Goal: Task Accomplishment & Management: Complete application form

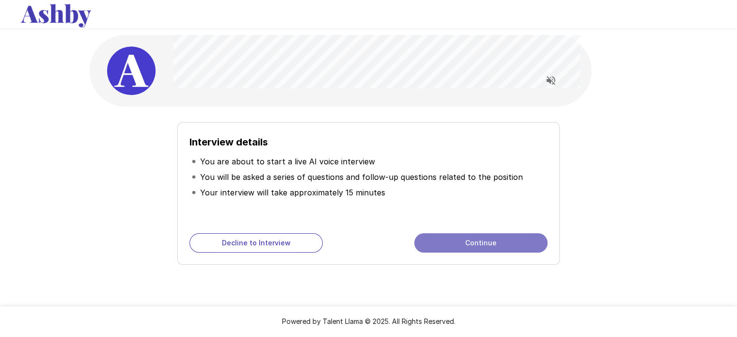
click at [474, 241] on button "Continue" at bounding box center [480, 242] width 133 height 19
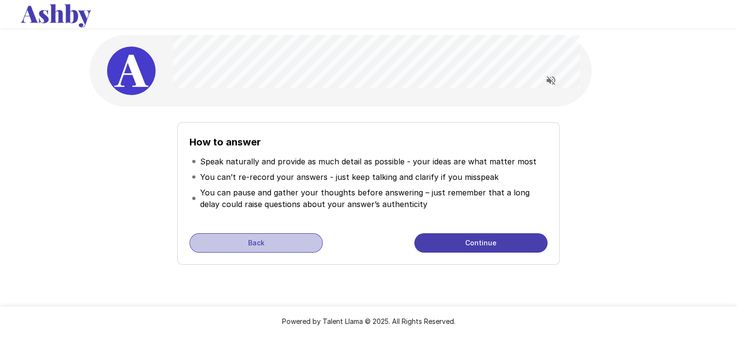
click at [263, 244] on button "Back" at bounding box center [255, 242] width 133 height 19
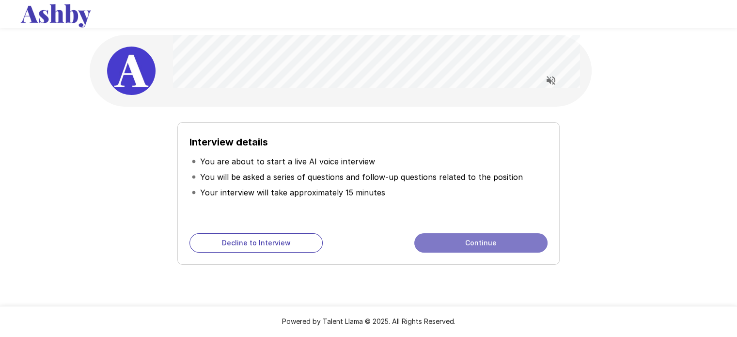
click at [483, 244] on button "Continue" at bounding box center [480, 242] width 133 height 19
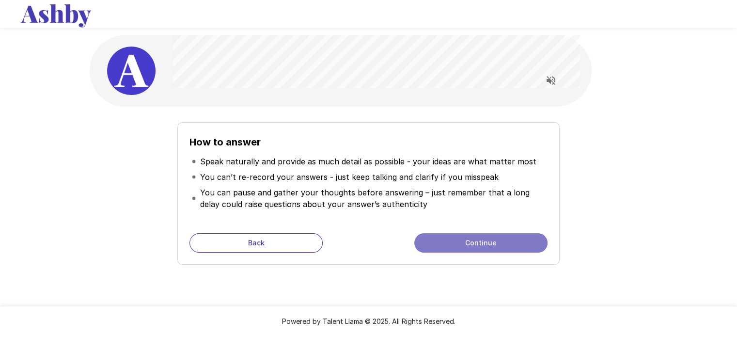
click at [498, 243] on button "Continue" at bounding box center [480, 242] width 133 height 19
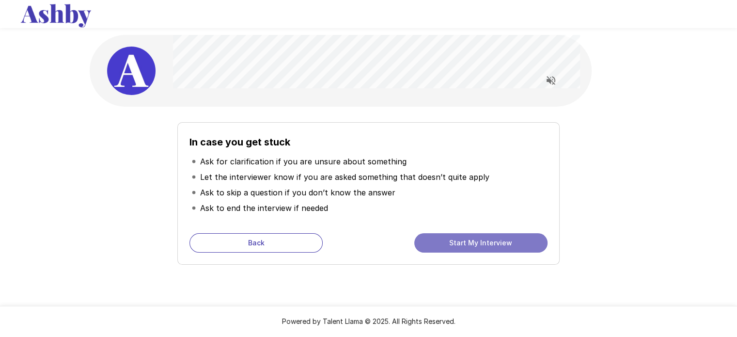
click at [498, 243] on button "Start My Interview" at bounding box center [480, 242] width 133 height 19
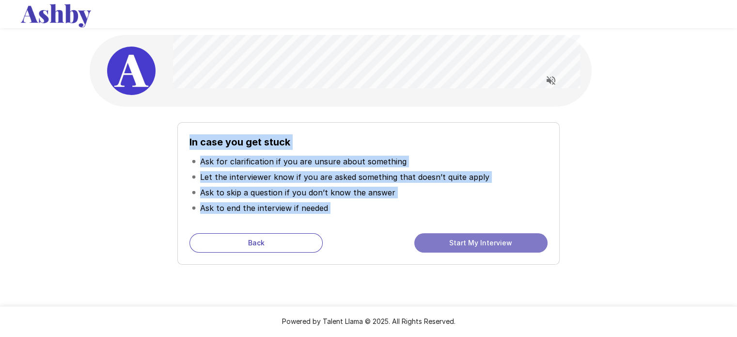
click at [498, 243] on div "In case you get stuck Ask for clarification if you are unsure about something L…" at bounding box center [369, 188] width 558 height 162
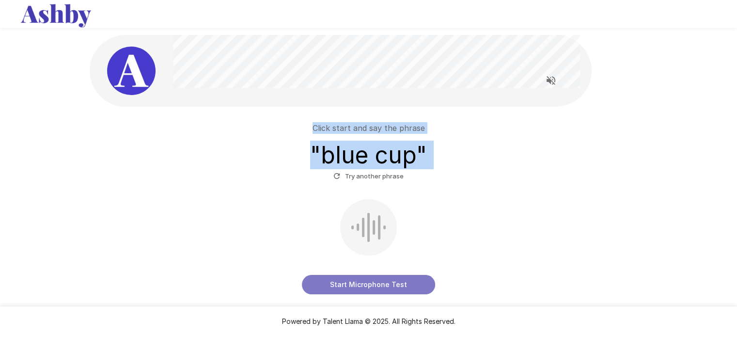
click at [363, 281] on button "Start Microphone Test" at bounding box center [368, 284] width 133 height 19
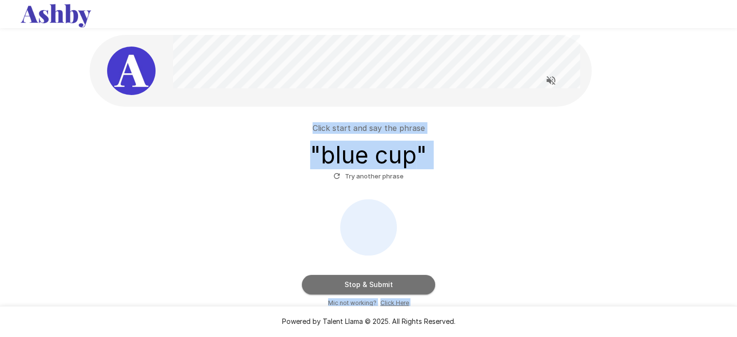
click at [384, 281] on button "Stop & Submit" at bounding box center [368, 284] width 133 height 19
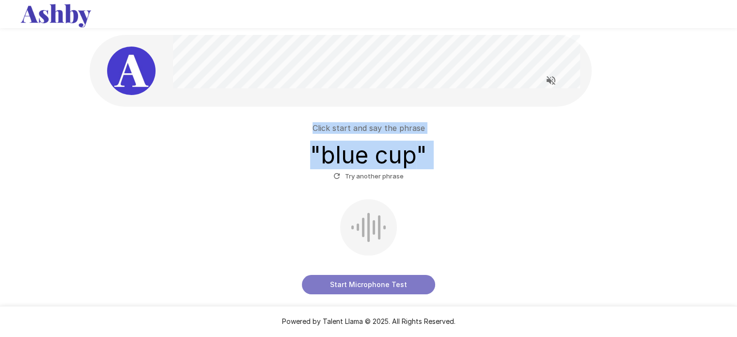
click at [360, 282] on button "Start Microphone Test" at bounding box center [368, 284] width 133 height 19
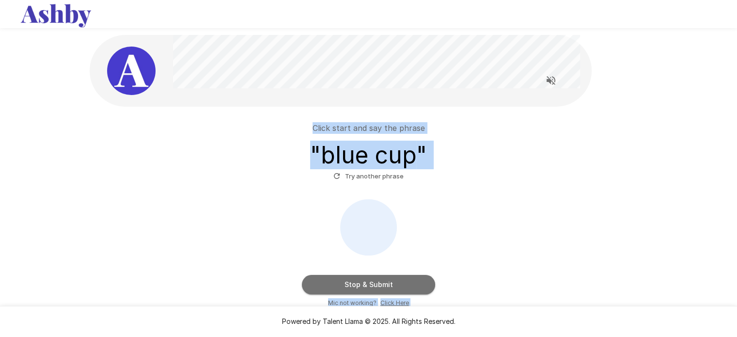
click at [360, 282] on button "Stop & Submit" at bounding box center [368, 284] width 133 height 19
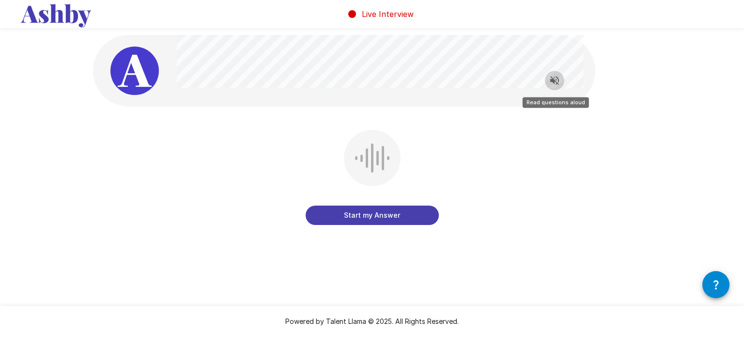
click at [555, 80] on icon "Read questions aloud" at bounding box center [555, 81] width 12 height 12
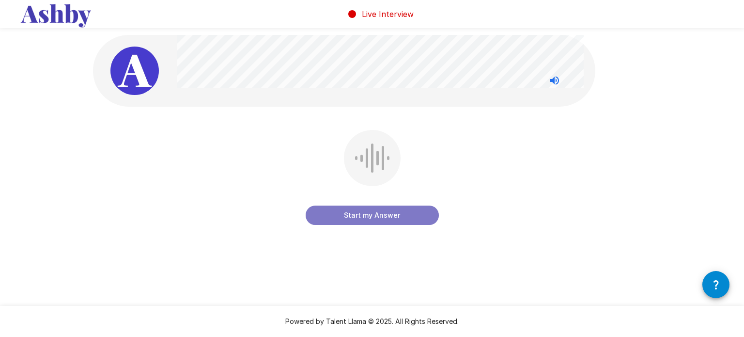
click at [363, 216] on button "Start my Answer" at bounding box center [372, 214] width 133 height 19
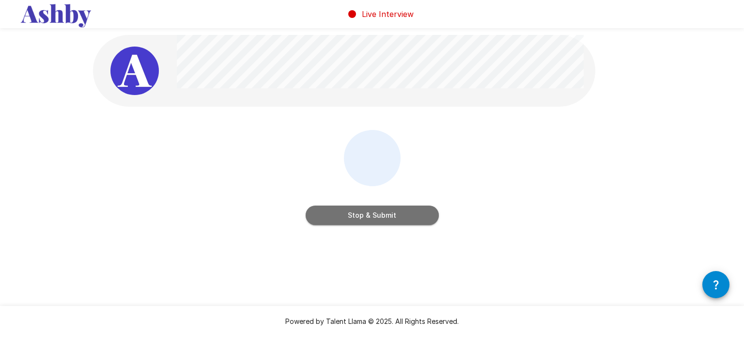
click at [363, 216] on button "Stop & Submit" at bounding box center [372, 214] width 133 height 19
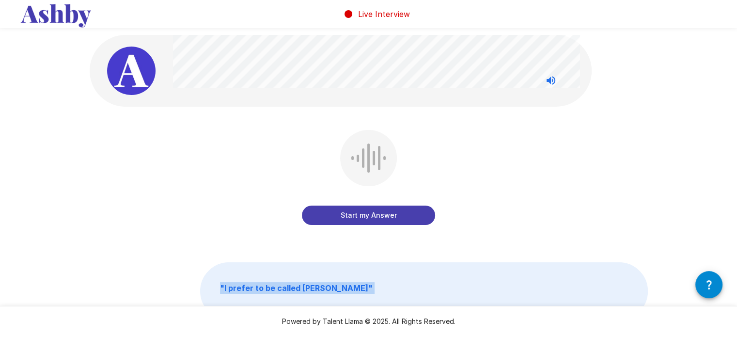
click at [363, 216] on button "Start my Answer" at bounding box center [368, 214] width 133 height 19
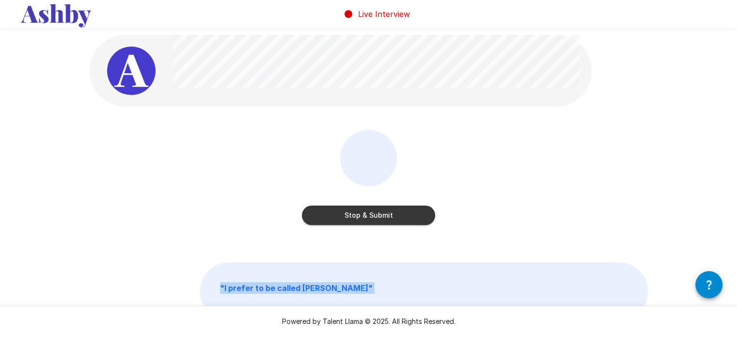
click at [363, 216] on button "Stop & Submit" at bounding box center [368, 214] width 133 height 19
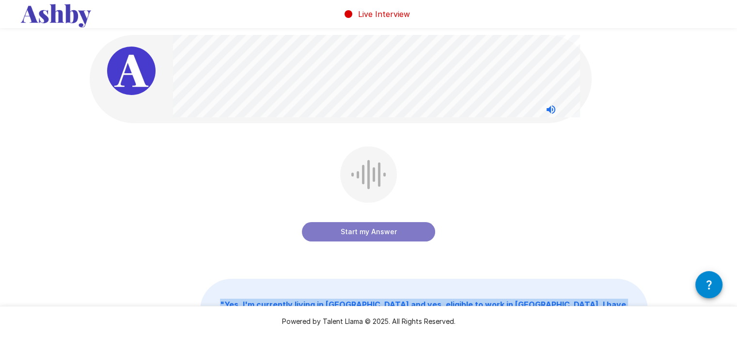
click at [352, 231] on button "Start my Answer" at bounding box center [368, 231] width 133 height 19
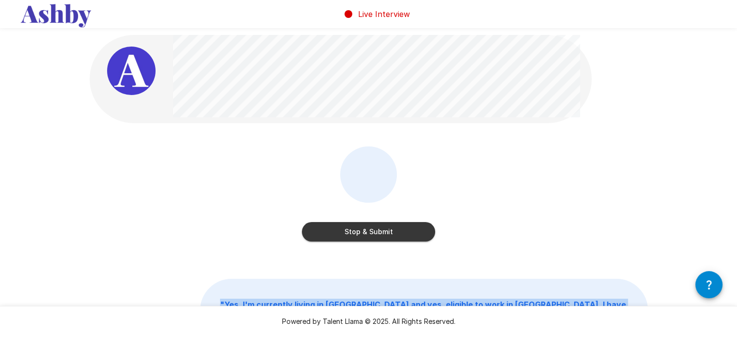
click at [352, 231] on button "Stop & Submit" at bounding box center [368, 231] width 133 height 19
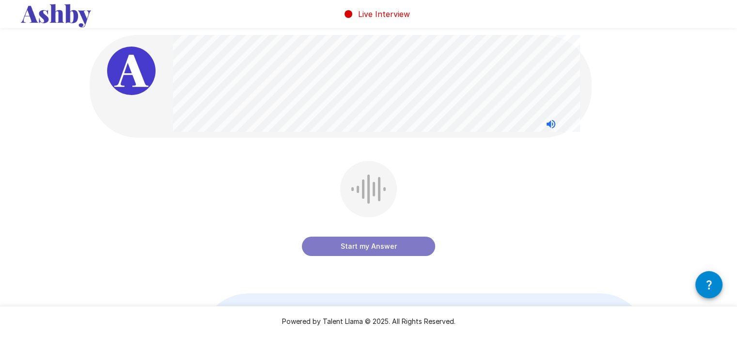
click at [377, 246] on button "Start my Answer" at bounding box center [368, 245] width 133 height 19
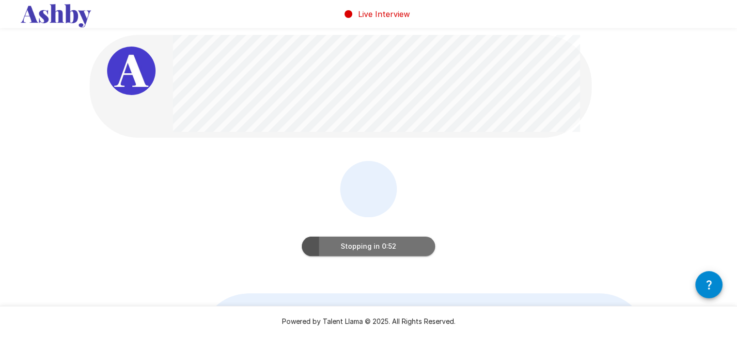
click at [377, 246] on button "Stopping in 0:52" at bounding box center [368, 245] width 133 height 19
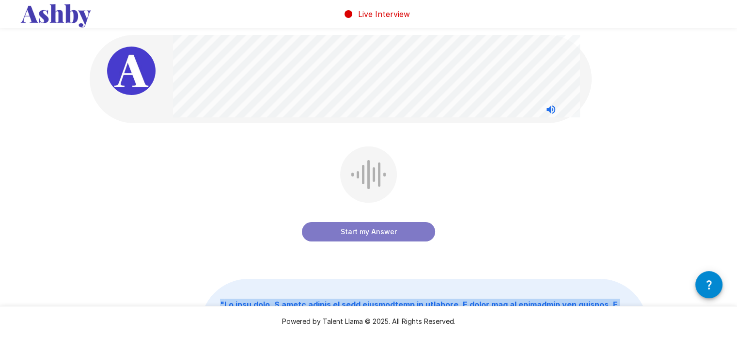
click at [361, 237] on button "Start my Answer" at bounding box center [368, 231] width 133 height 19
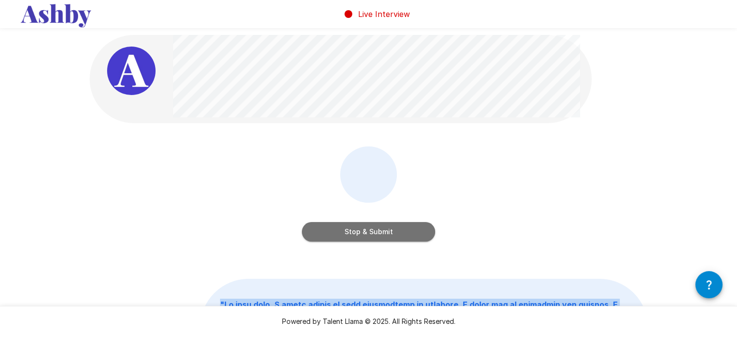
click at [361, 237] on button "Stop & Submit" at bounding box center [368, 231] width 133 height 19
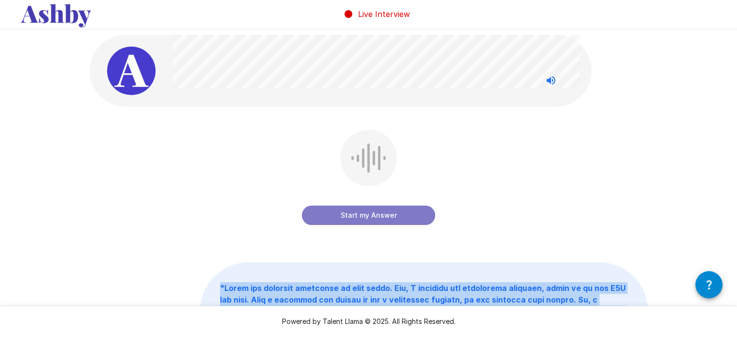
click at [360, 218] on button "Start my Answer" at bounding box center [368, 214] width 133 height 19
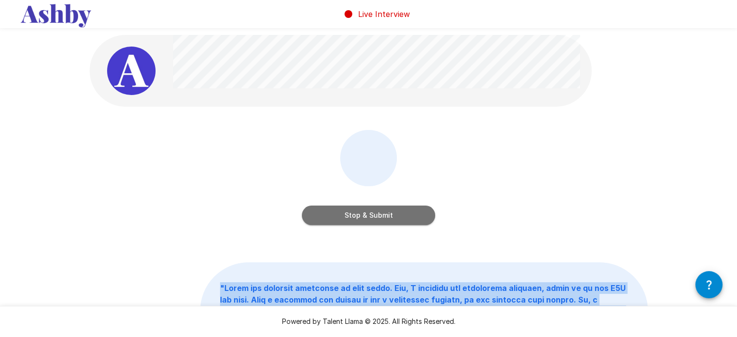
click at [360, 218] on button "Stop & Submit" at bounding box center [368, 214] width 133 height 19
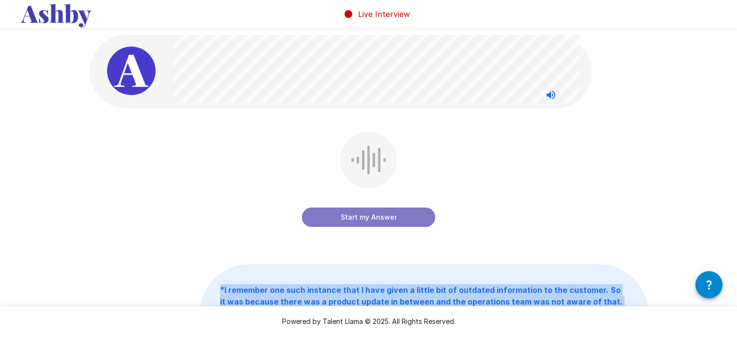
click at [367, 218] on button "Start my Answer" at bounding box center [368, 216] width 133 height 19
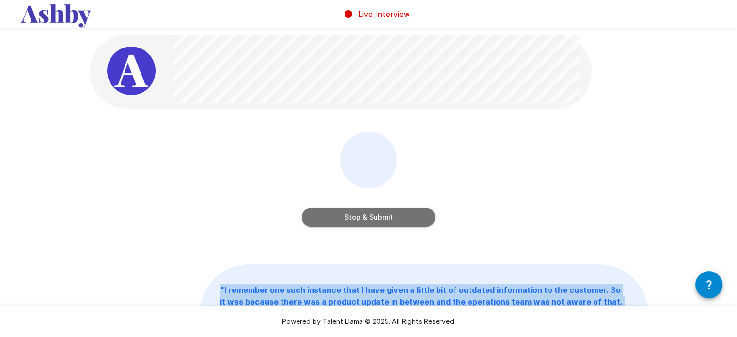
click at [385, 218] on button "Stop & Submit" at bounding box center [368, 216] width 133 height 19
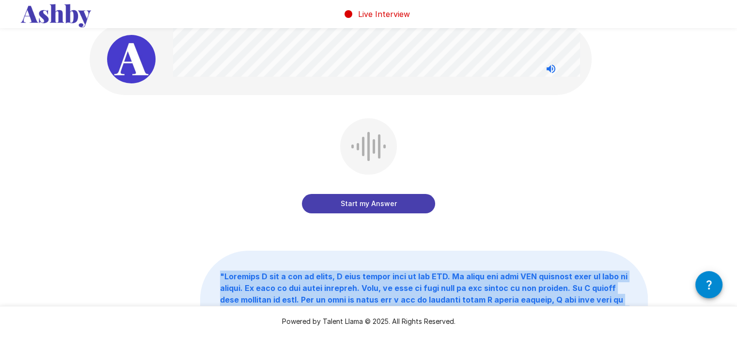
scroll to position [12, 0]
click at [366, 207] on button "Start my Answer" at bounding box center [368, 203] width 133 height 19
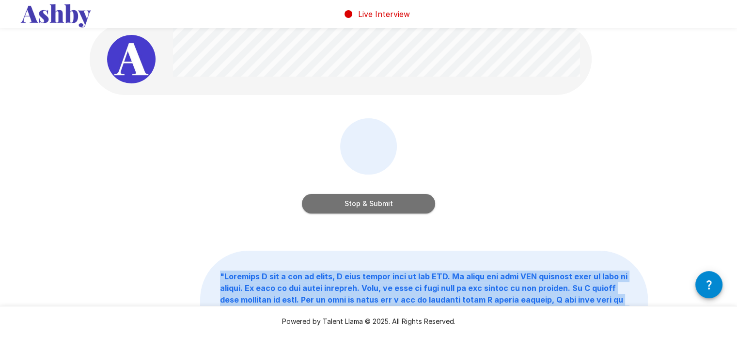
click at [366, 207] on button "Stop & Submit" at bounding box center [368, 203] width 133 height 19
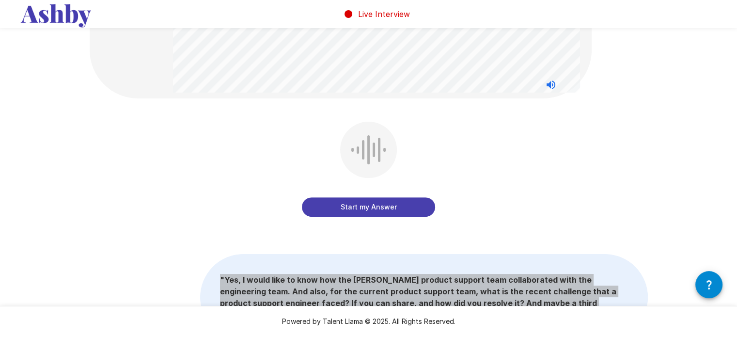
scroll to position [301, 0]
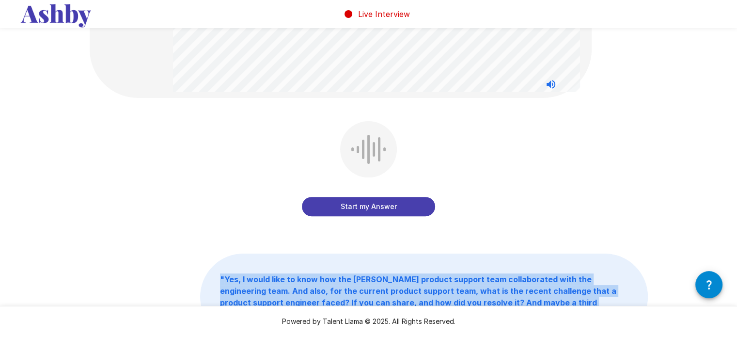
click at [366, 211] on button "Start my Answer" at bounding box center [368, 206] width 133 height 19
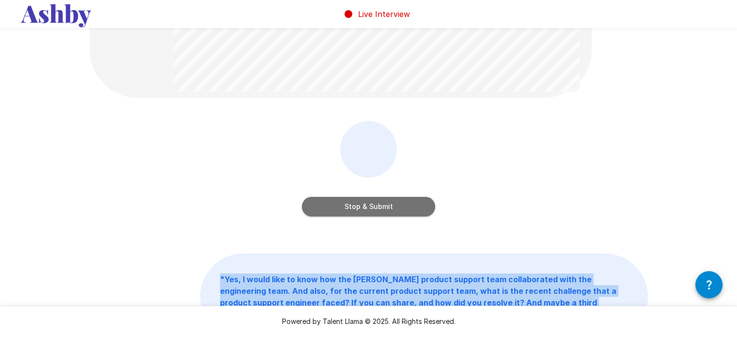
click at [366, 211] on button "Stop & Submit" at bounding box center [368, 206] width 133 height 19
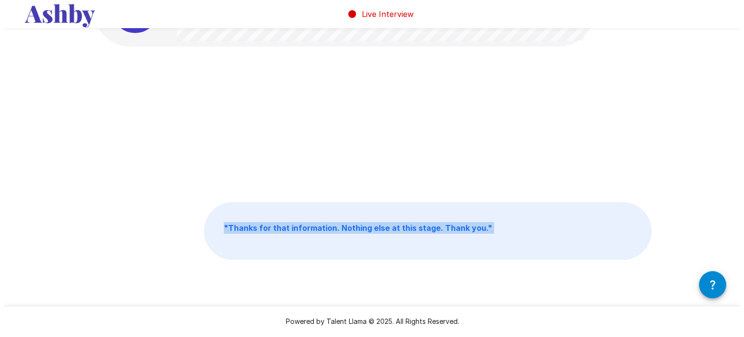
scroll to position [0, 0]
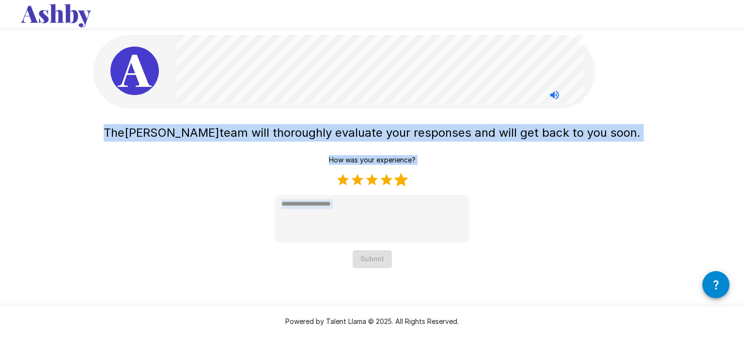
click at [398, 181] on label "5 Stars" at bounding box center [401, 179] width 15 height 15
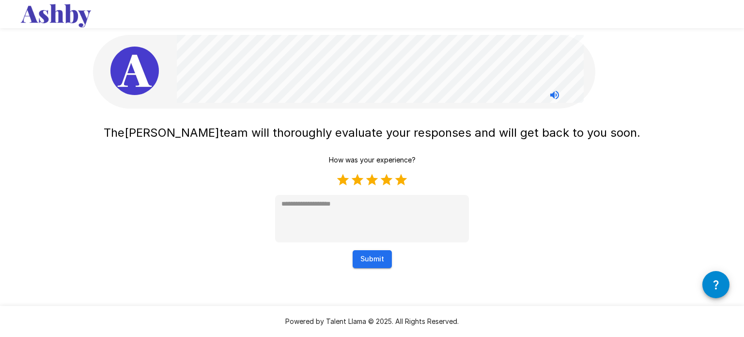
type textarea "*"
click at [372, 263] on button "Submit" at bounding box center [372, 259] width 39 height 18
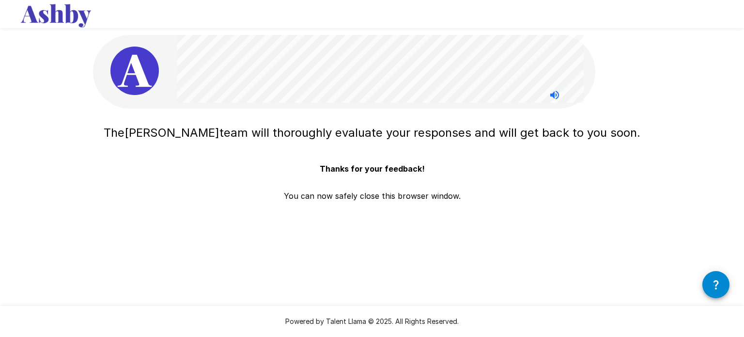
click at [483, 247] on div "The [PERSON_NAME] team will thoroughly evaluate your responses and will get bac…" at bounding box center [371, 153] width 581 height 307
